Goal: Information Seeking & Learning: Find contact information

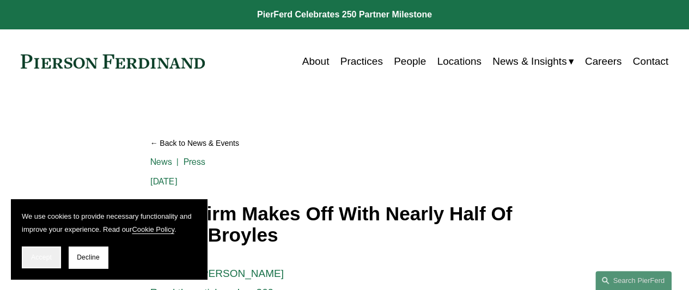
click at [42, 256] on span "Accept" at bounding box center [41, 258] width 21 height 8
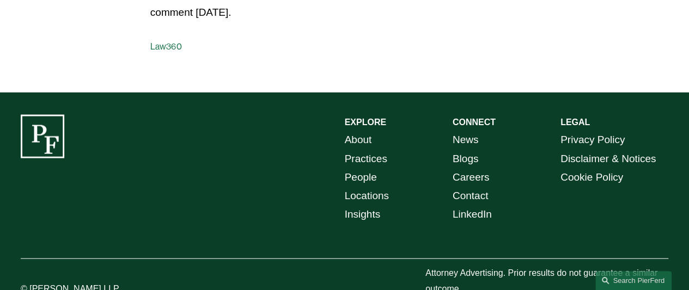
scroll to position [1156, 0]
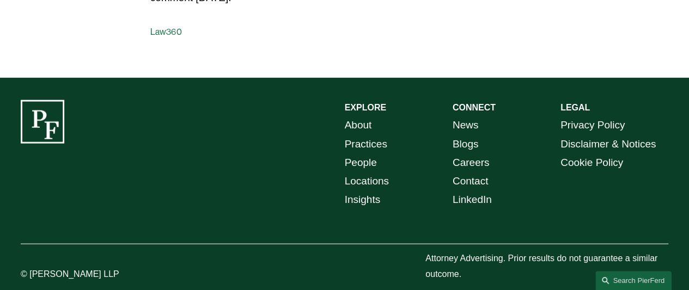
click at [462, 172] on link "Contact" at bounding box center [470, 181] width 36 height 19
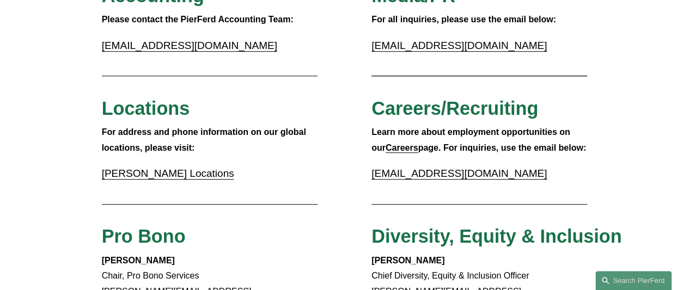
scroll to position [272, 0]
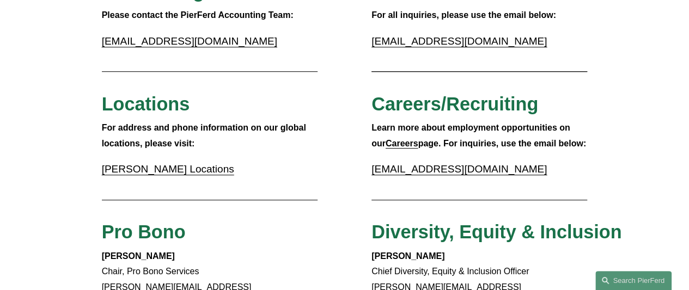
click at [452, 170] on link "recruit@pierferd.com" at bounding box center [458, 168] width 175 height 11
drag, startPoint x: 391, startPoint y: 170, endPoint x: 348, endPoint y: 180, distance: 44.1
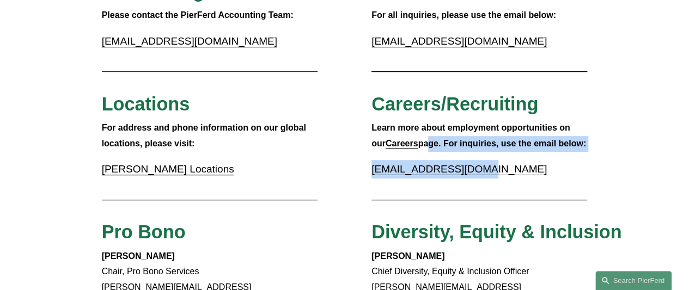
drag, startPoint x: 409, startPoint y: 146, endPoint x: 487, endPoint y: 175, distance: 83.2
click at [487, 175] on div "Learn more about employment opportunities on our Careers page. For inquiries, u…" at bounding box center [479, 149] width 216 height 59
copy div "age. For inquiries, use the email below: recruit@pierferd.com"
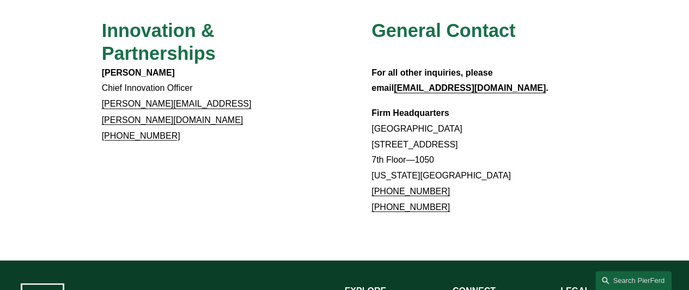
scroll to position [1076, 0]
